Goal: Complete application form

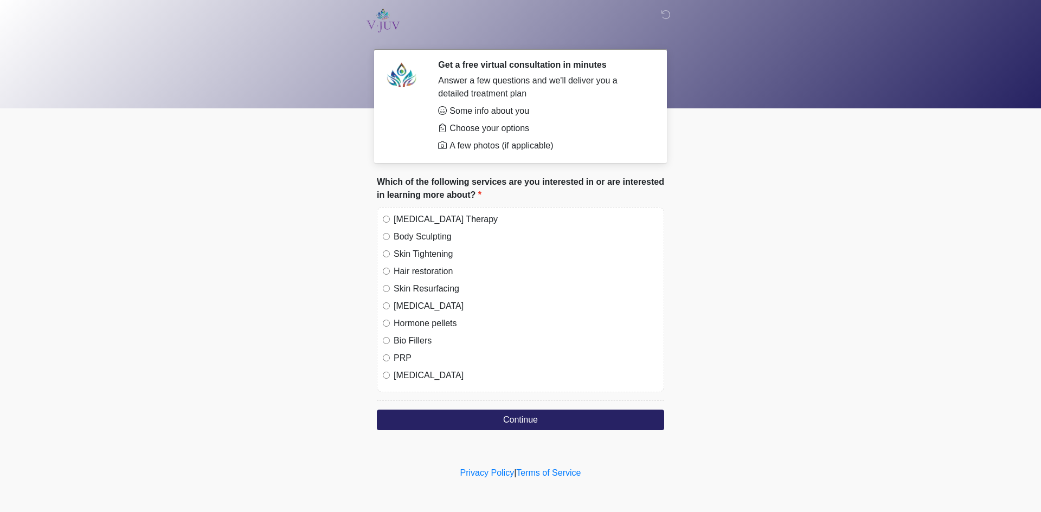
click at [399, 220] on label "[MEDICAL_DATA] Therapy" at bounding box center [526, 219] width 265 height 13
click at [228, 177] on body "Get a free virtual consultation in minutes Answer a few questions and we'll del…" at bounding box center [520, 256] width 1041 height 512
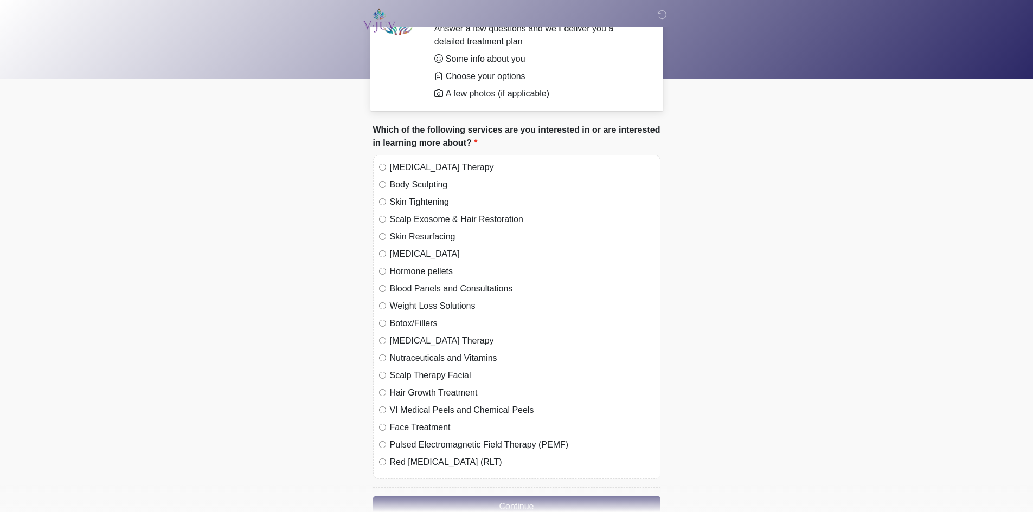
scroll to position [54, 0]
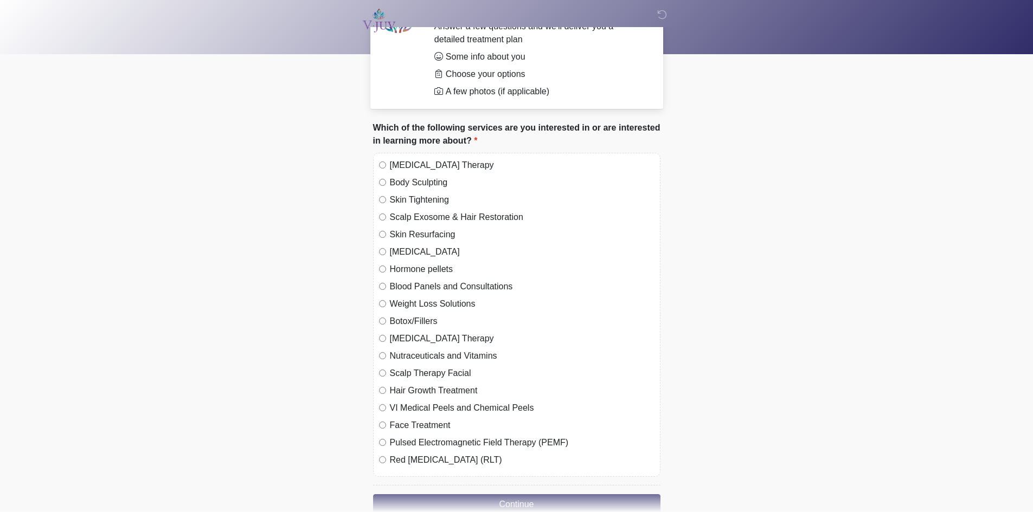
click at [416, 163] on label "[MEDICAL_DATA] Therapy" at bounding box center [522, 165] width 265 height 13
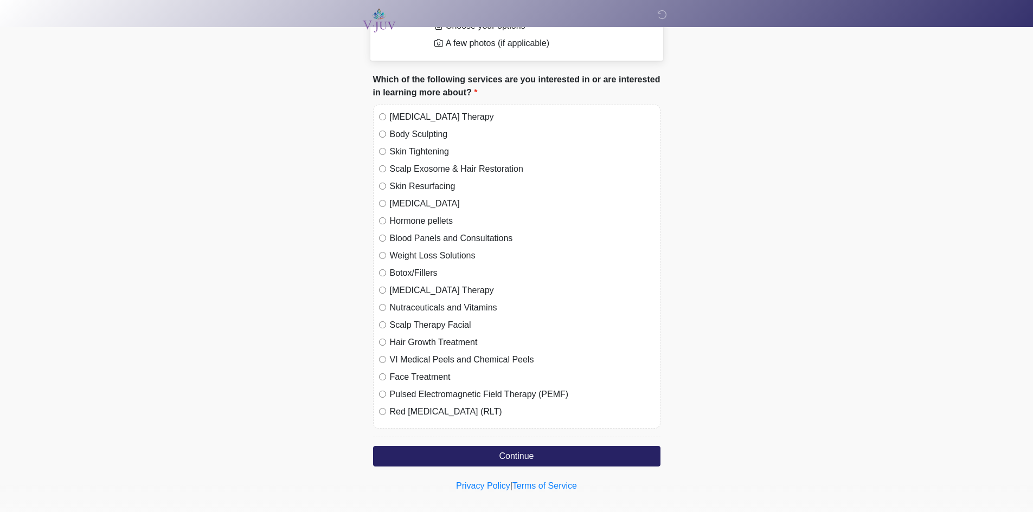
scroll to position [108, 0]
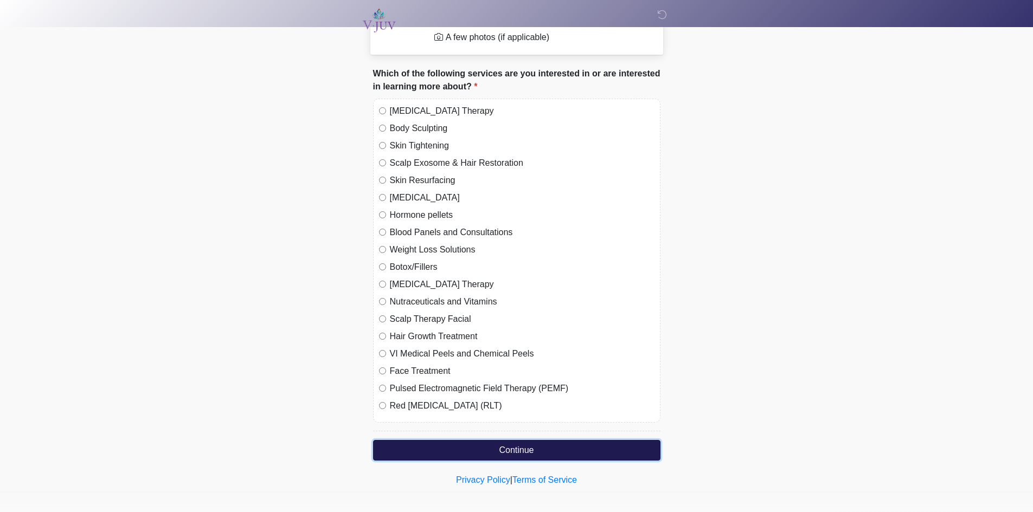
click at [462, 441] on button "Continue" at bounding box center [516, 450] width 287 height 21
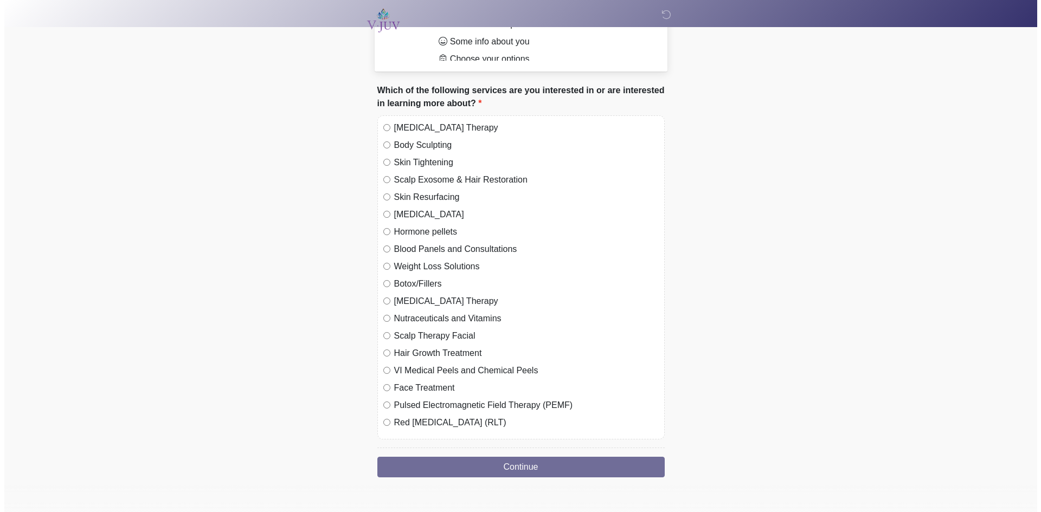
scroll to position [0, 0]
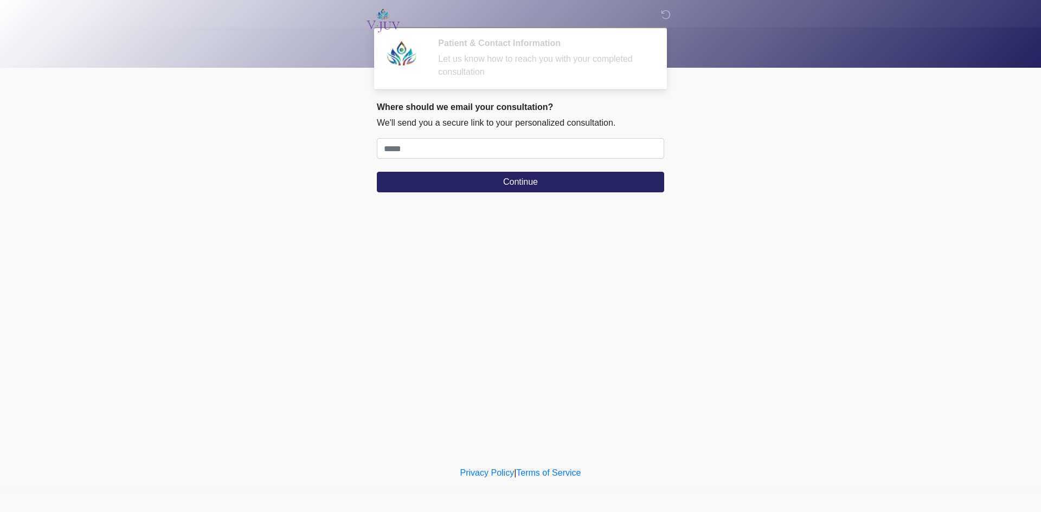
drag, startPoint x: 325, startPoint y: 271, endPoint x: 331, endPoint y: 272, distance: 6.0
click at [665, 15] on icon at bounding box center [666, 15] width 10 height 10
